Goal: Task Accomplishment & Management: Manage account settings

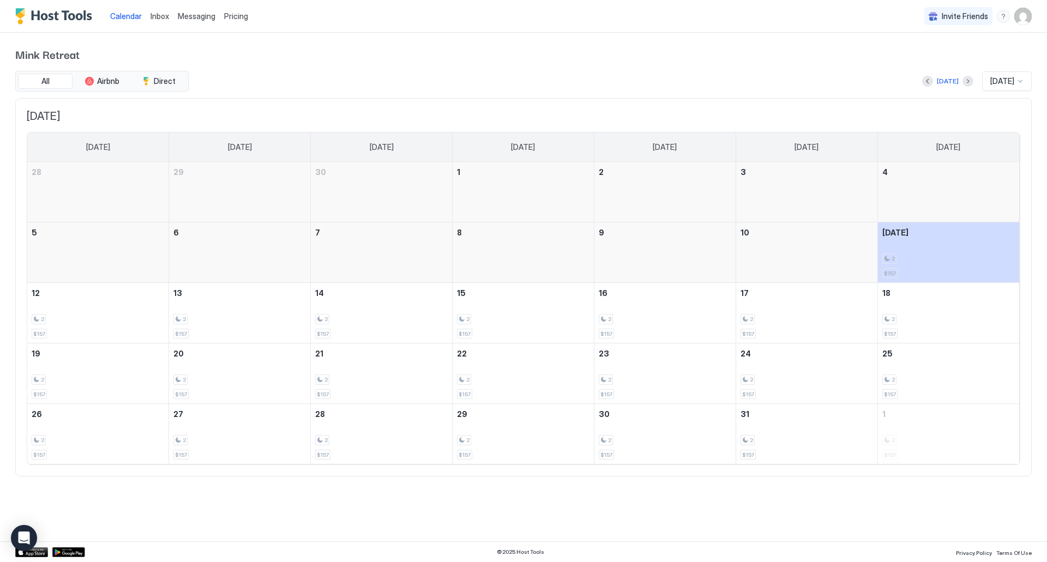
click at [158, 15] on span "Inbox" at bounding box center [159, 15] width 19 height 9
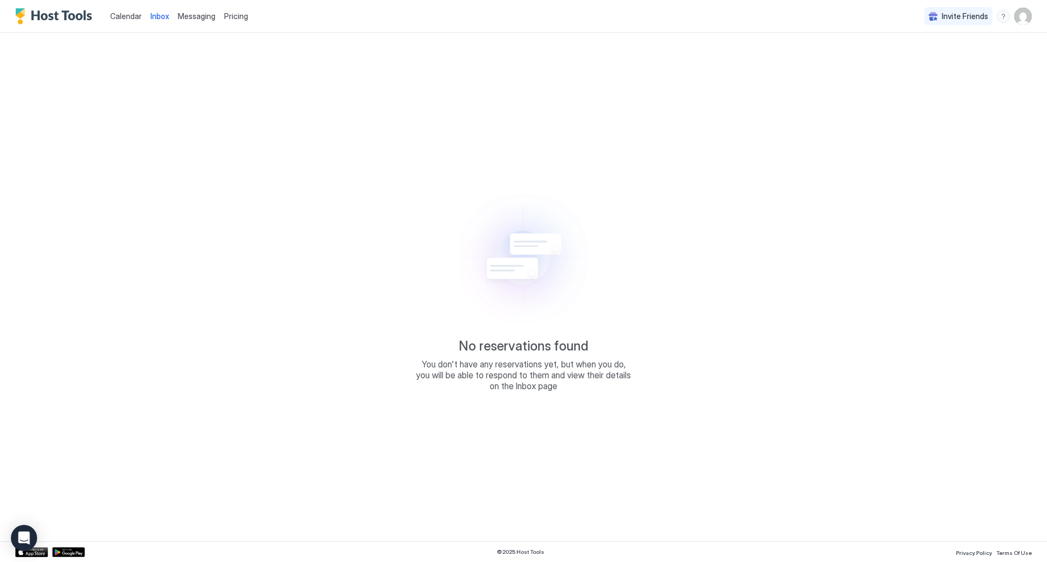
click at [186, 14] on span "Messaging" at bounding box center [197, 15] width 38 height 9
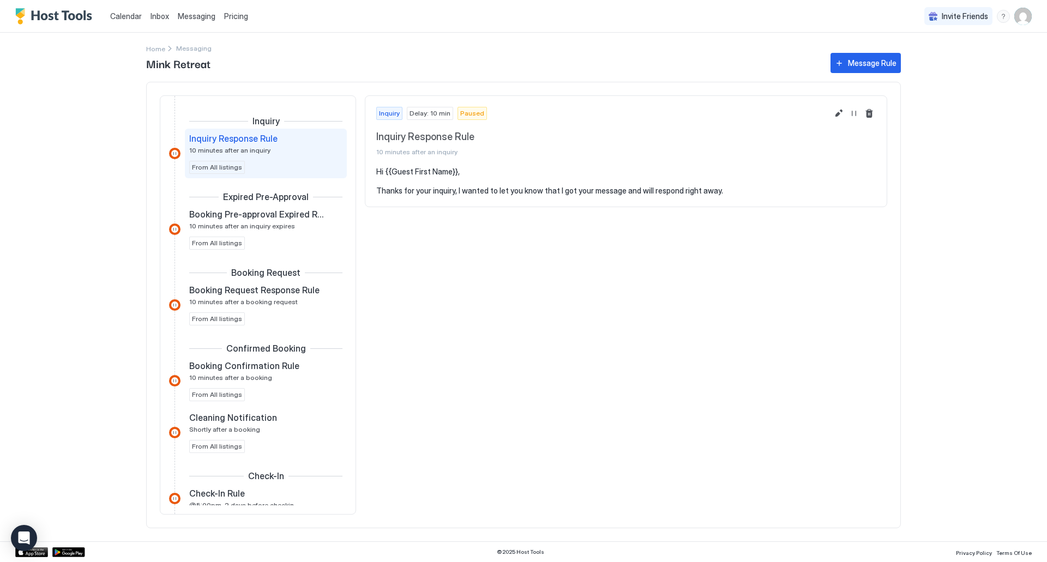
click at [1024, 16] on img "User profile" at bounding box center [1022, 16] width 17 height 17
click at [956, 63] on div "Settings" at bounding box center [961, 61] width 138 height 19
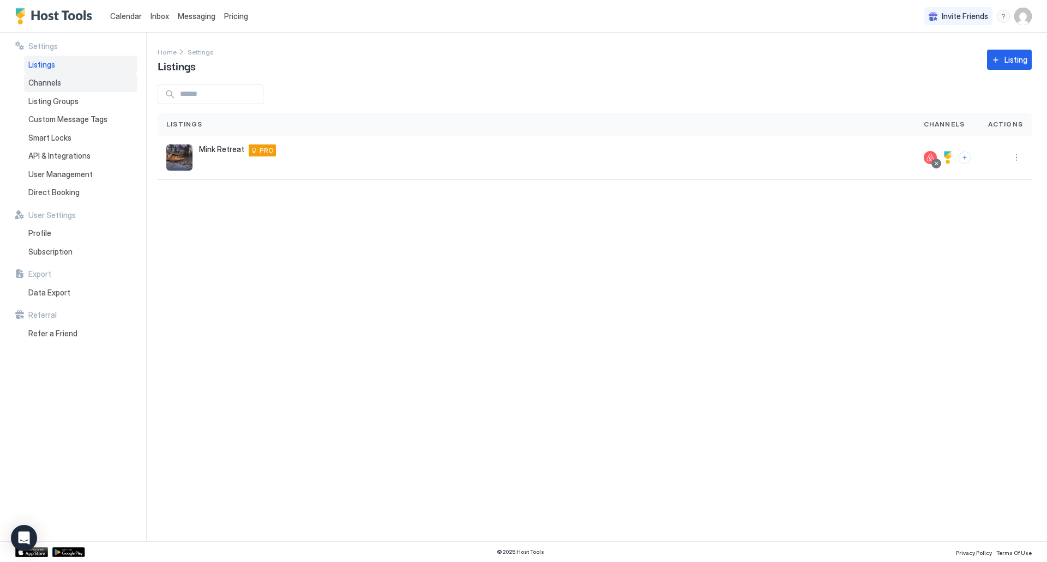
click at [46, 86] on span "Channels" at bounding box center [44, 83] width 33 height 10
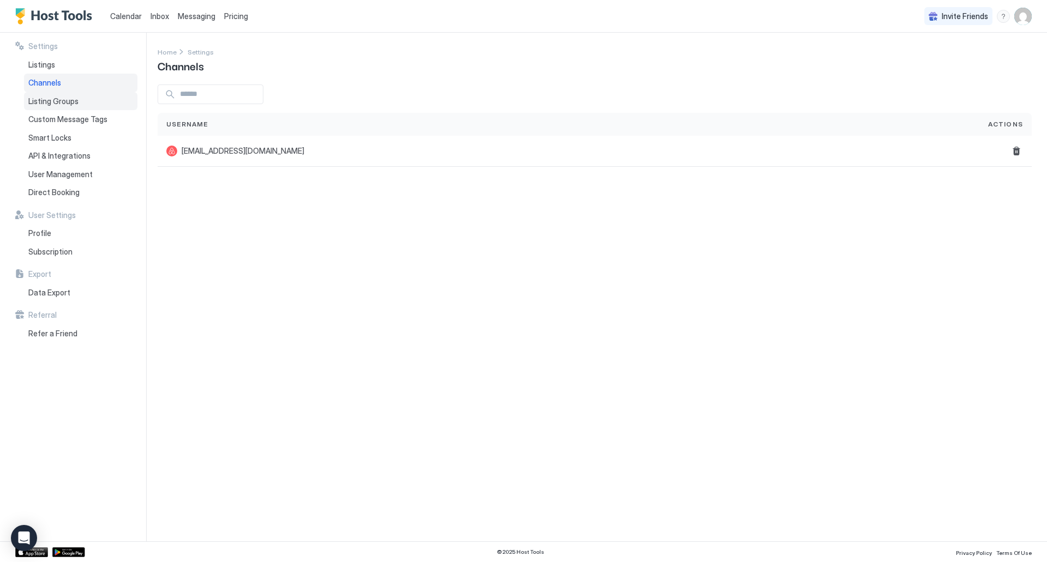
click at [55, 101] on span "Listing Groups" at bounding box center [53, 101] width 50 height 10
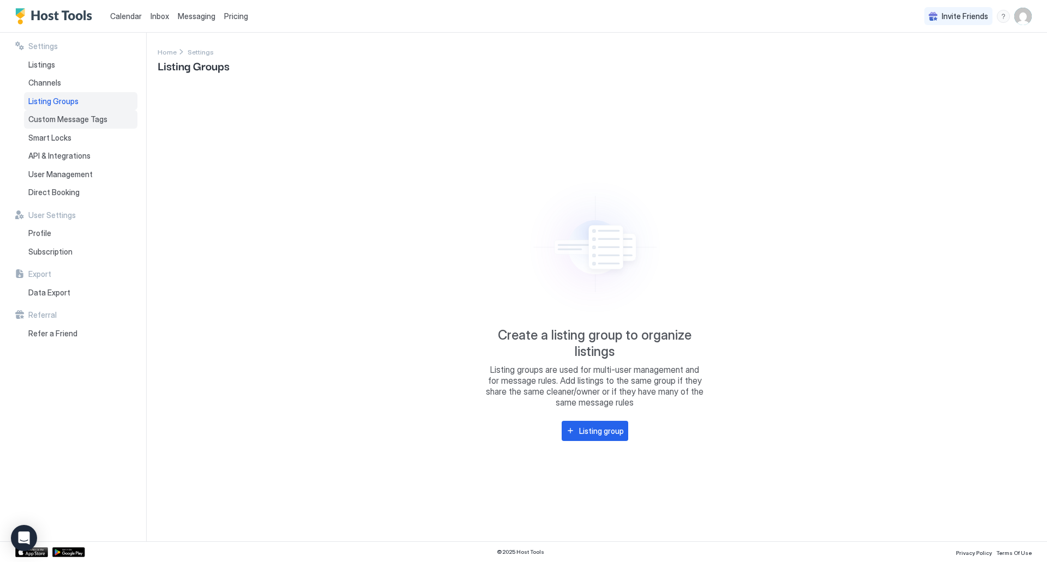
click at [59, 119] on span "Custom Message Tags" at bounding box center [67, 119] width 79 height 10
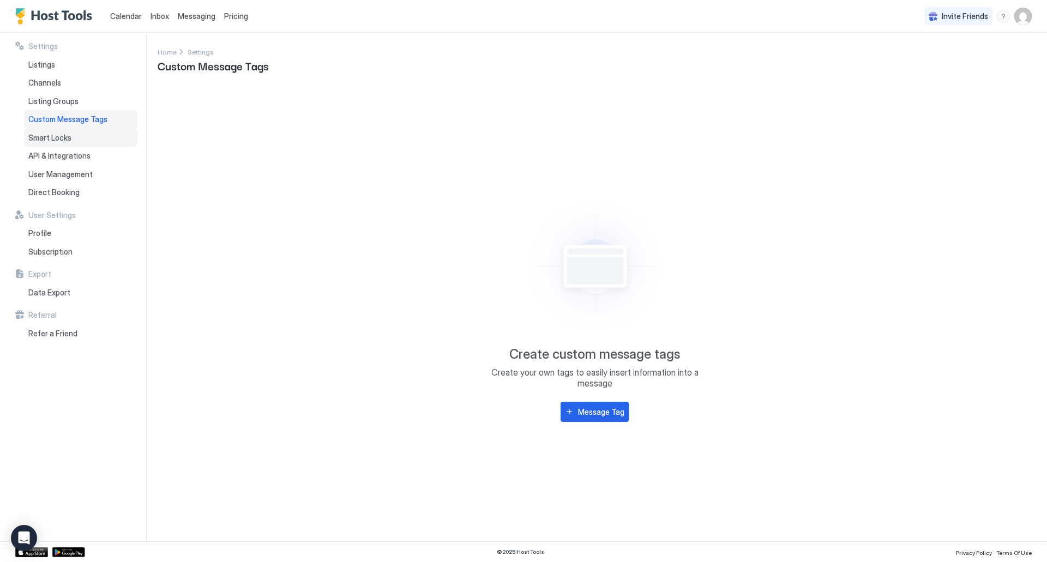
click at [52, 139] on span "Smart Locks" at bounding box center [49, 138] width 43 height 10
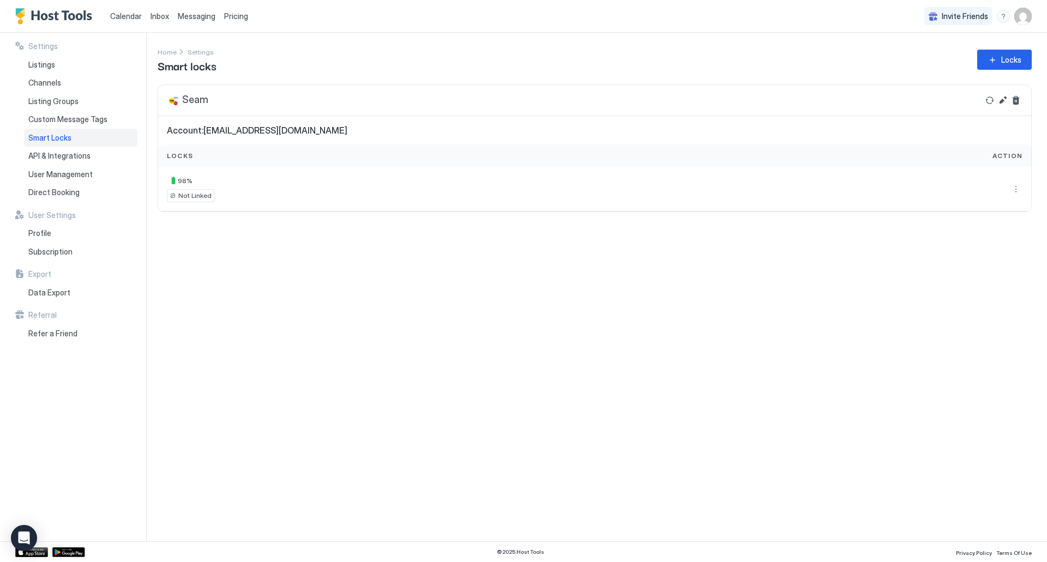
click at [545, 161] on div "Locks" at bounding box center [410, 155] width 504 height 23
drag, startPoint x: 618, startPoint y: 174, endPoint x: 898, endPoint y: 150, distance: 280.6
click at [618, 173] on div "98 % Not Linked" at bounding box center [410, 189] width 504 height 44
click at [1014, 189] on button "More options" at bounding box center [1015, 189] width 13 height 13
click at [913, 198] on div at bounding box center [523, 281] width 1047 height 562
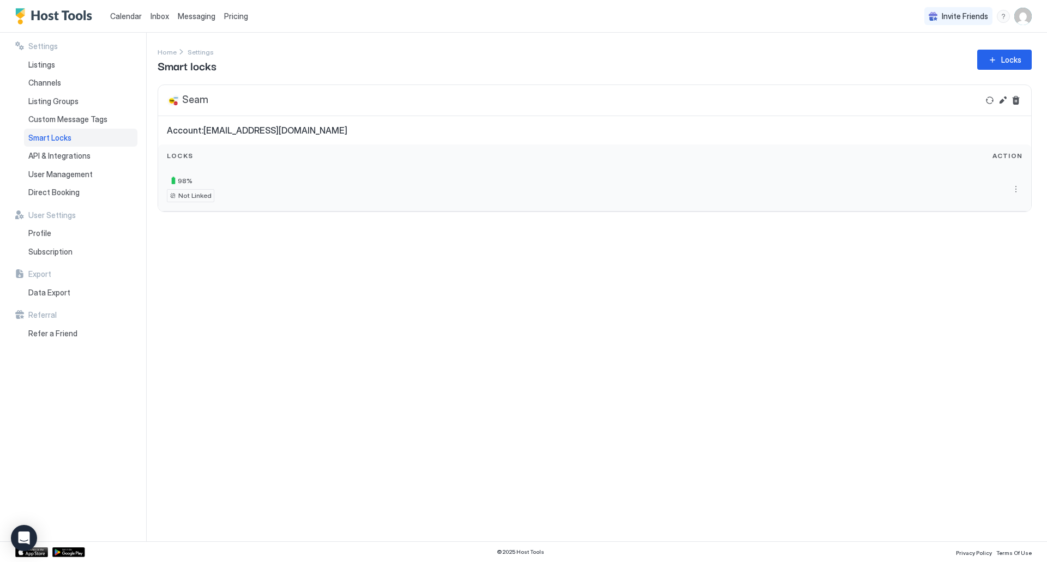
click at [273, 203] on div "98 % Not Linked" at bounding box center [410, 189] width 504 height 44
click at [1007, 153] on span "Action" at bounding box center [1007, 156] width 30 height 10
click at [1018, 190] on button "More options" at bounding box center [1015, 189] width 13 height 13
click at [1007, 201] on span "Details" at bounding box center [1004, 205] width 22 height 8
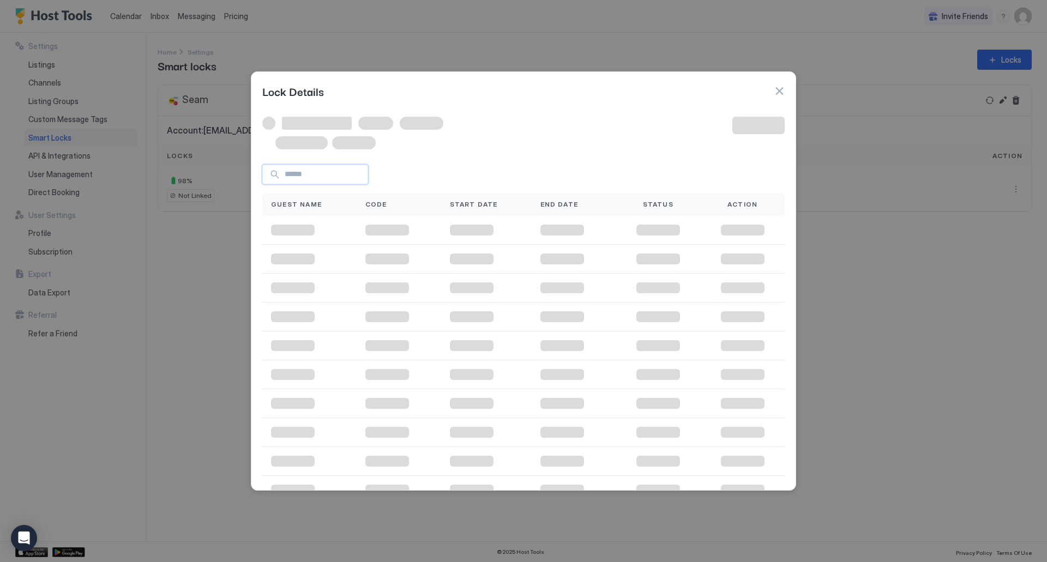
click at [306, 178] on input "Input Field" at bounding box center [323, 174] width 87 height 19
click at [780, 92] on button "button" at bounding box center [779, 91] width 11 height 11
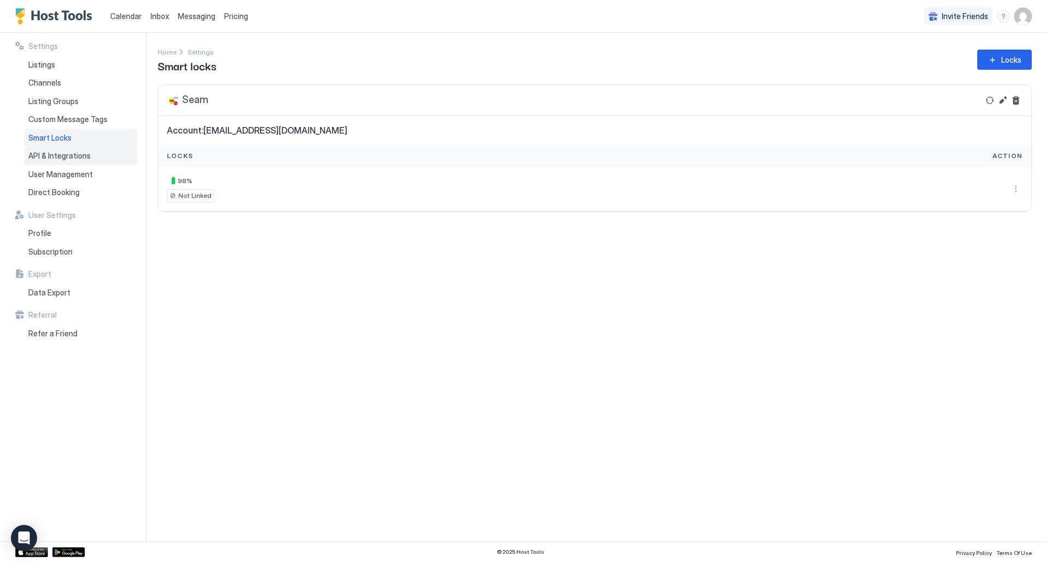
click at [65, 154] on span "API & Integrations" at bounding box center [59, 156] width 62 height 10
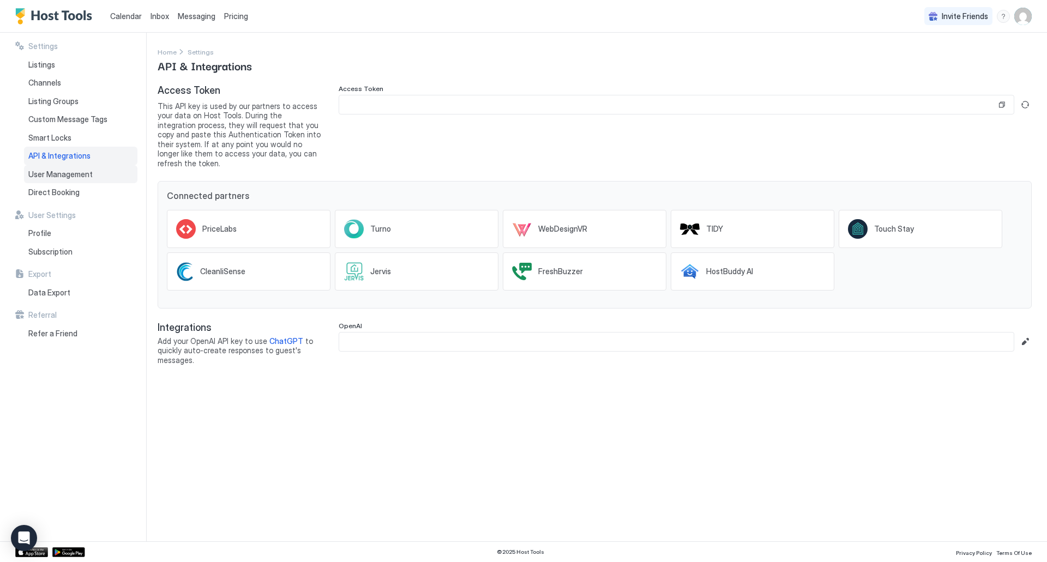
click at [57, 173] on span "User Management" at bounding box center [60, 175] width 64 height 10
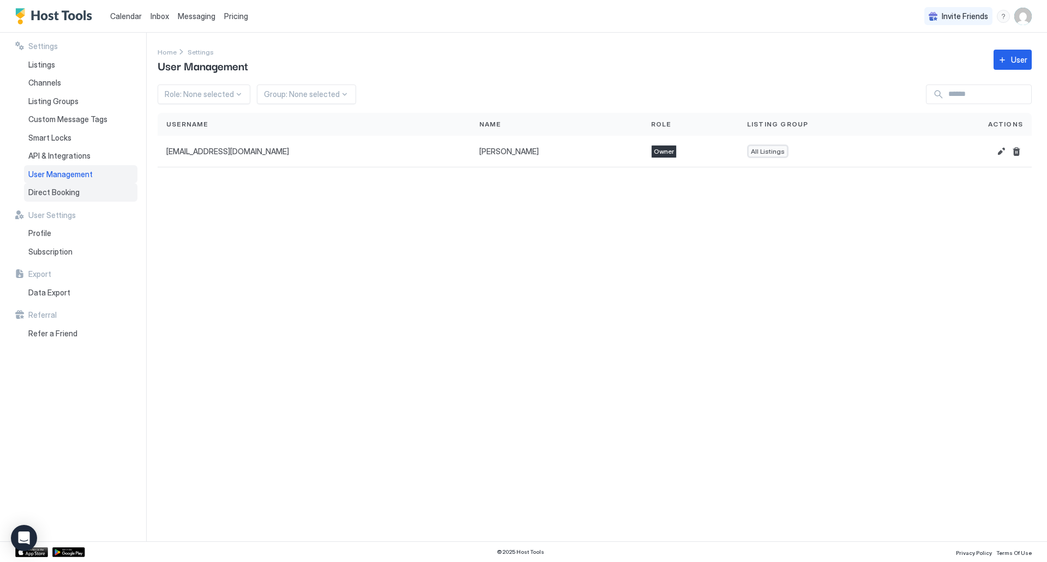
click at [55, 191] on span "Direct Booking" at bounding box center [53, 193] width 51 height 10
